Goal: Task Accomplishment & Management: Use online tool/utility

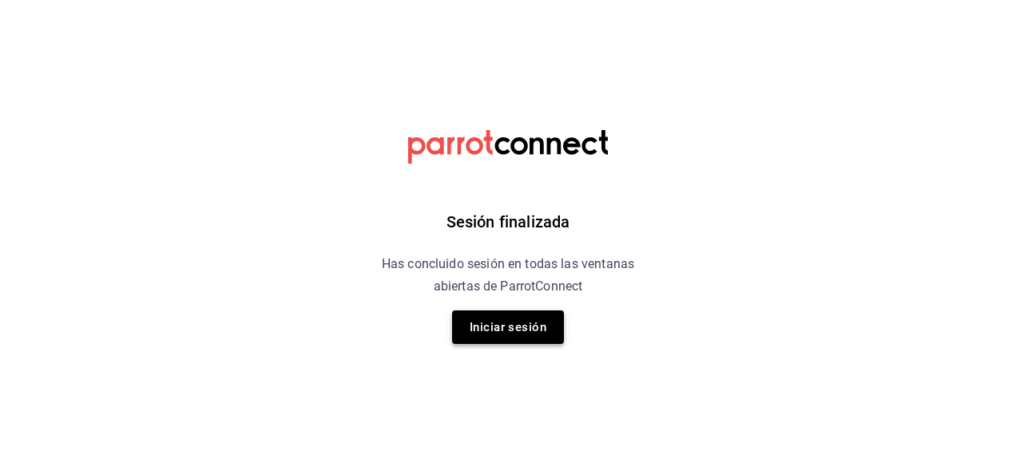
click at [500, 327] on button "Iniciar sesión" at bounding box center [508, 328] width 112 height 34
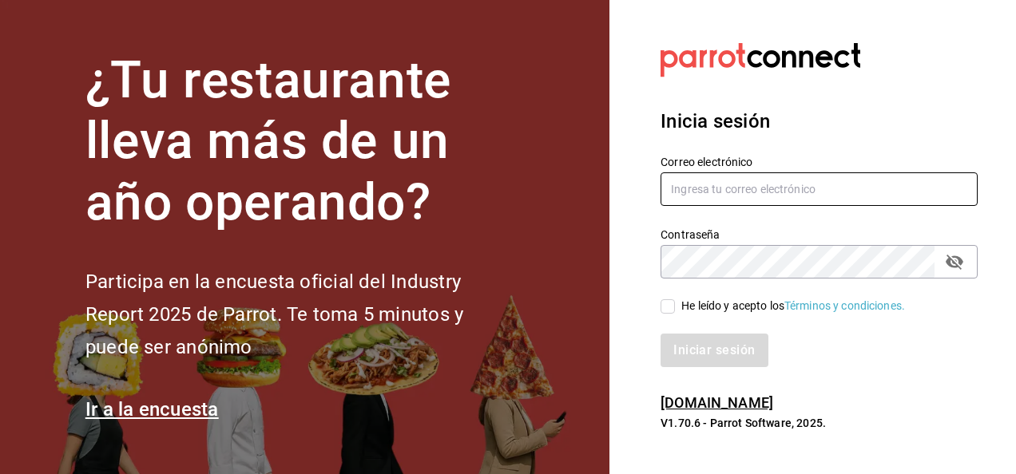
click at [735, 192] on input "text" at bounding box center [818, 189] width 317 height 34
type input "ivogerardo_hdz@hotmail.com"
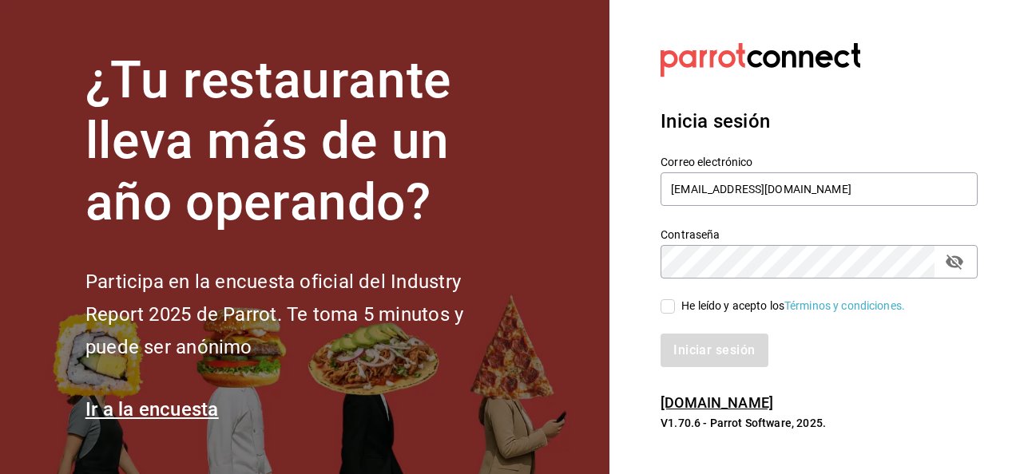
click at [664, 307] on input "He leído y acepto los Términos y condiciones." at bounding box center [667, 306] width 14 height 14
checkbox input "true"
click at [712, 378] on div "Inicia sesión Correo electrónico ivogerardo_hdz@hotmail.com Contraseña Contrase…" at bounding box center [818, 237] width 317 height 299
click at [723, 362] on button "Iniciar sesión" at bounding box center [714, 351] width 109 height 34
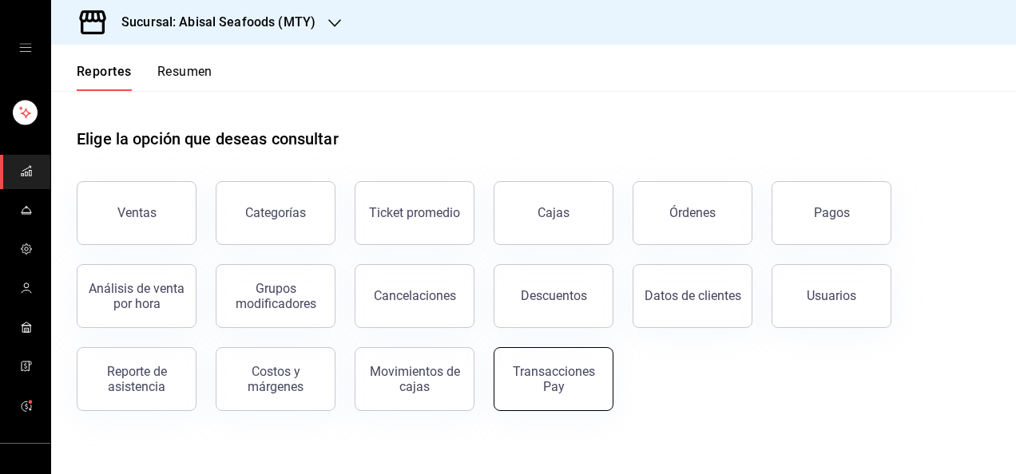
click at [592, 353] on button "Transacciones Pay" at bounding box center [553, 379] width 120 height 64
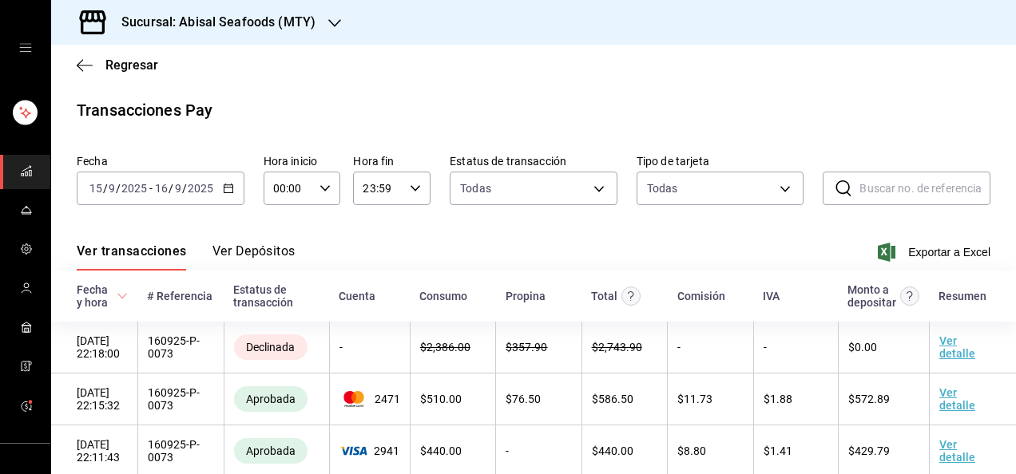
click at [228, 179] on div "[DATE] [DATE] - [DATE] [DATE]" at bounding box center [161, 189] width 168 height 34
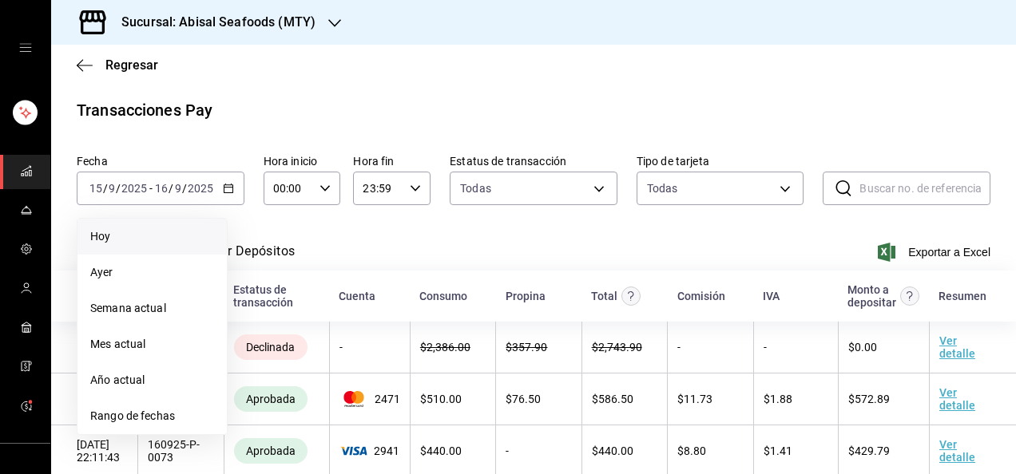
click at [203, 232] on span "Hoy" at bounding box center [152, 236] width 124 height 17
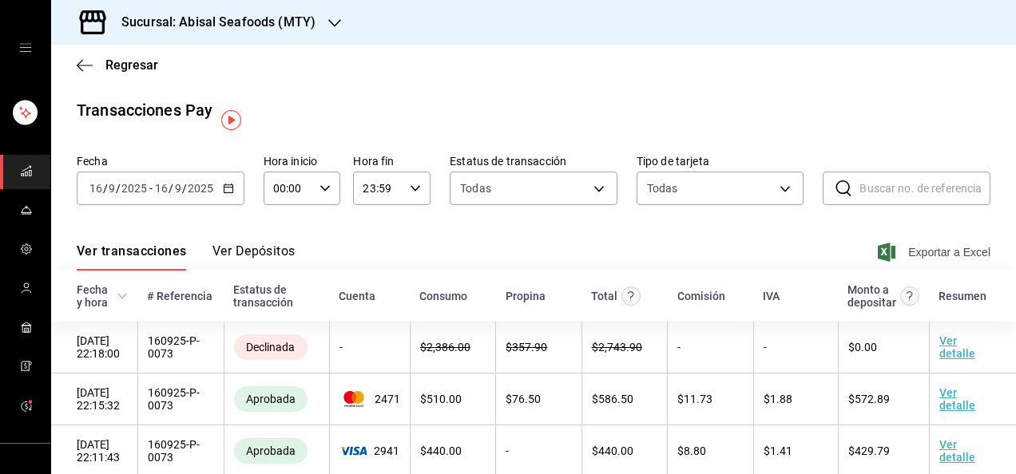
click at [896, 248] on span "Exportar a Excel" at bounding box center [935, 252] width 109 height 19
